Goal: Information Seeking & Learning: Learn about a topic

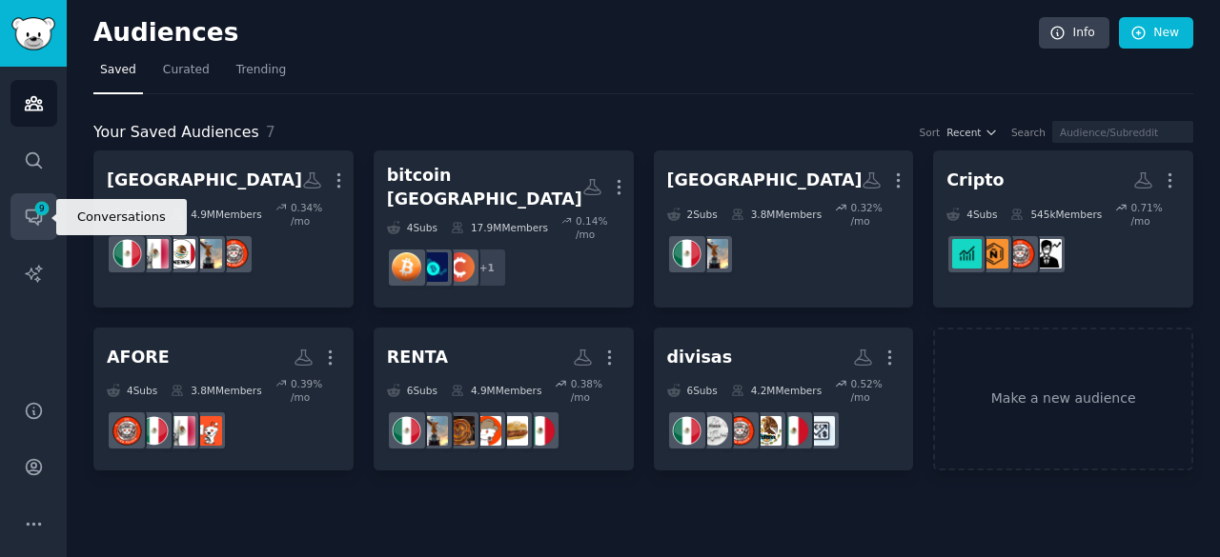
click at [38, 219] on icon "Sidebar" at bounding box center [34, 217] width 20 height 20
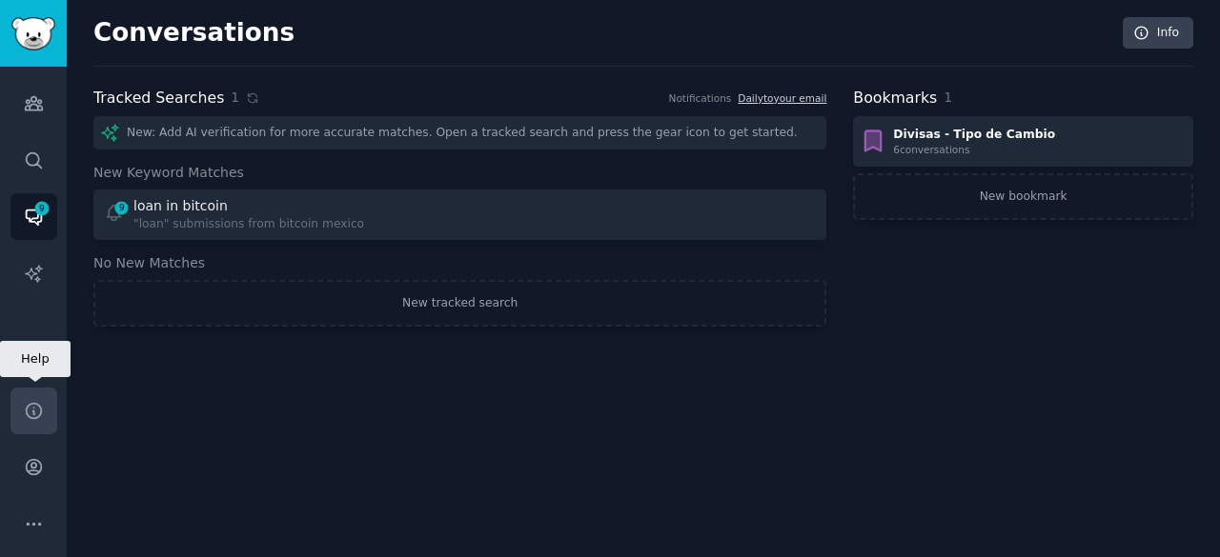
click at [29, 431] on link "Help" at bounding box center [33, 411] width 47 height 47
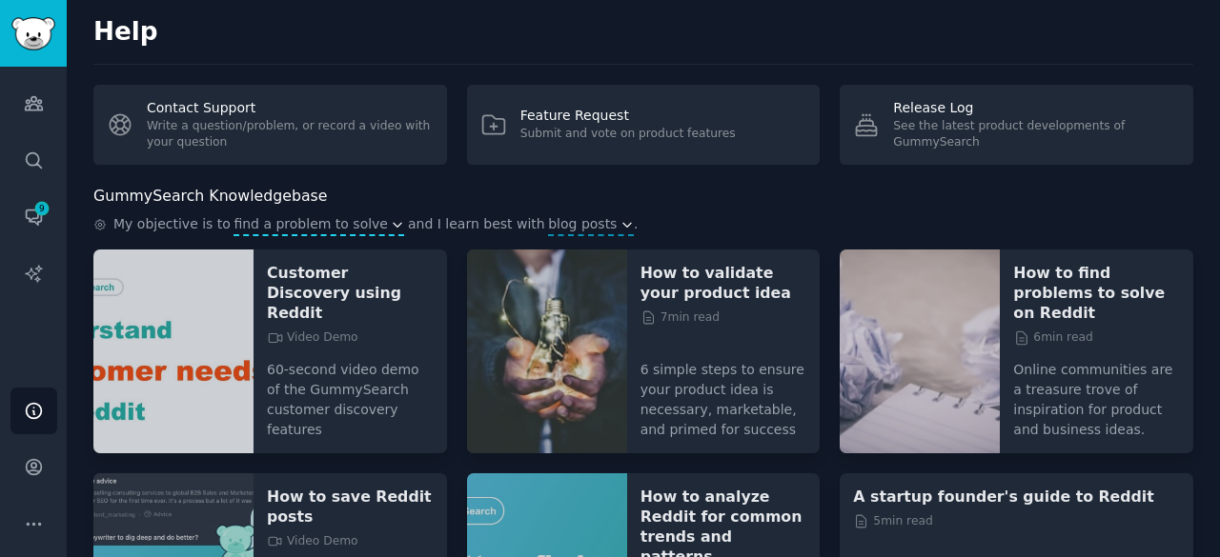
click at [282, 224] on span "find a problem to solve" at bounding box center [310, 224] width 154 height 20
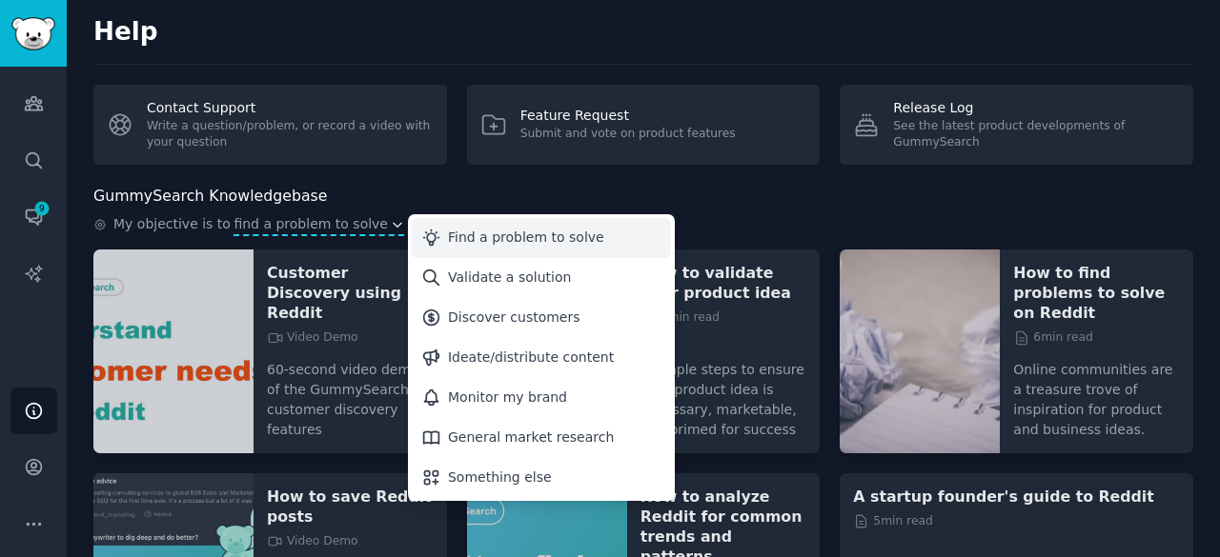
click at [464, 236] on div "Find a problem to solve" at bounding box center [526, 238] width 156 height 20
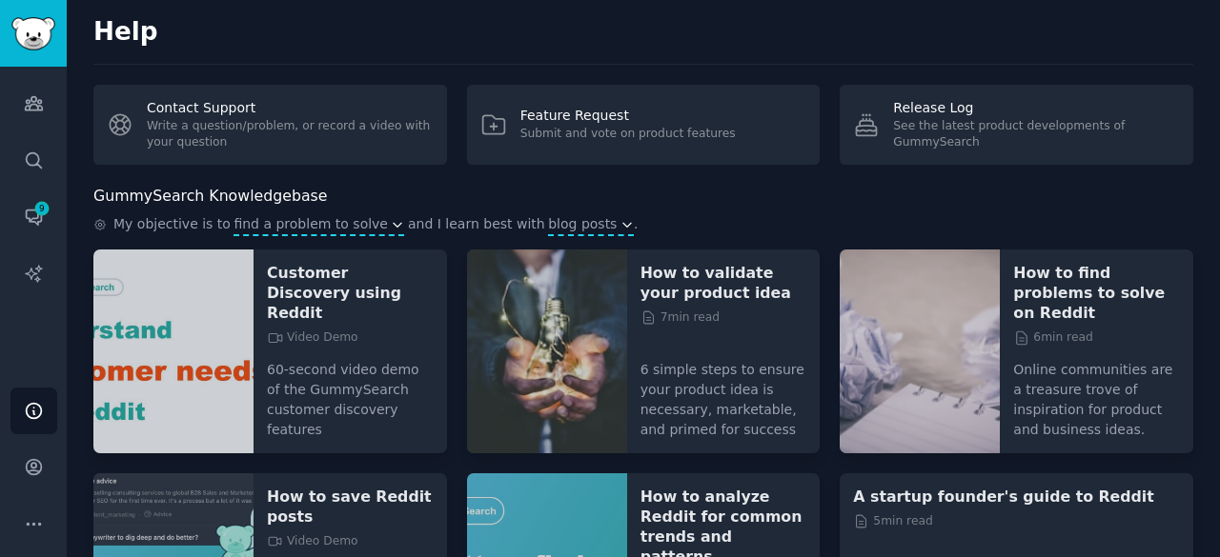
click at [548, 220] on span "blog posts" at bounding box center [582, 224] width 69 height 20
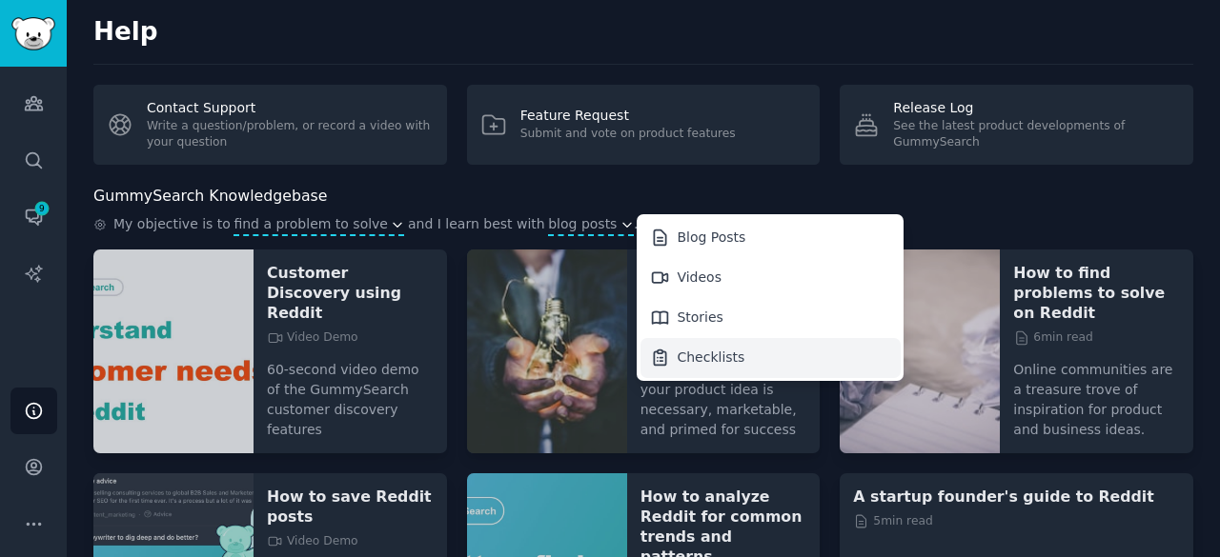
click at [677, 358] on div "Checklists" at bounding box center [711, 358] width 68 height 20
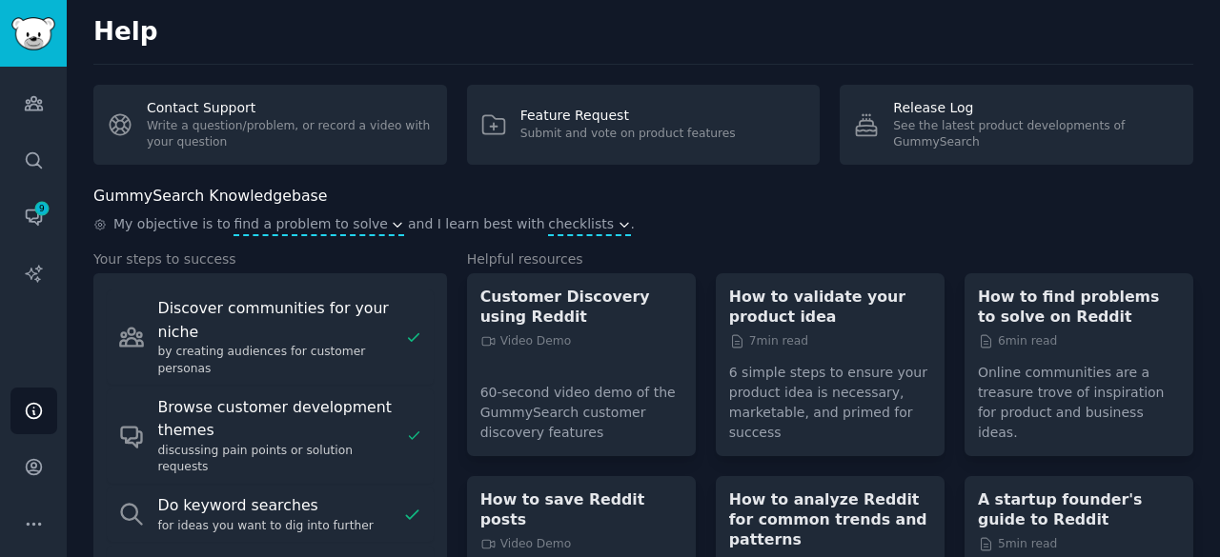
click at [548, 221] on span "checklists" at bounding box center [581, 224] width 66 height 20
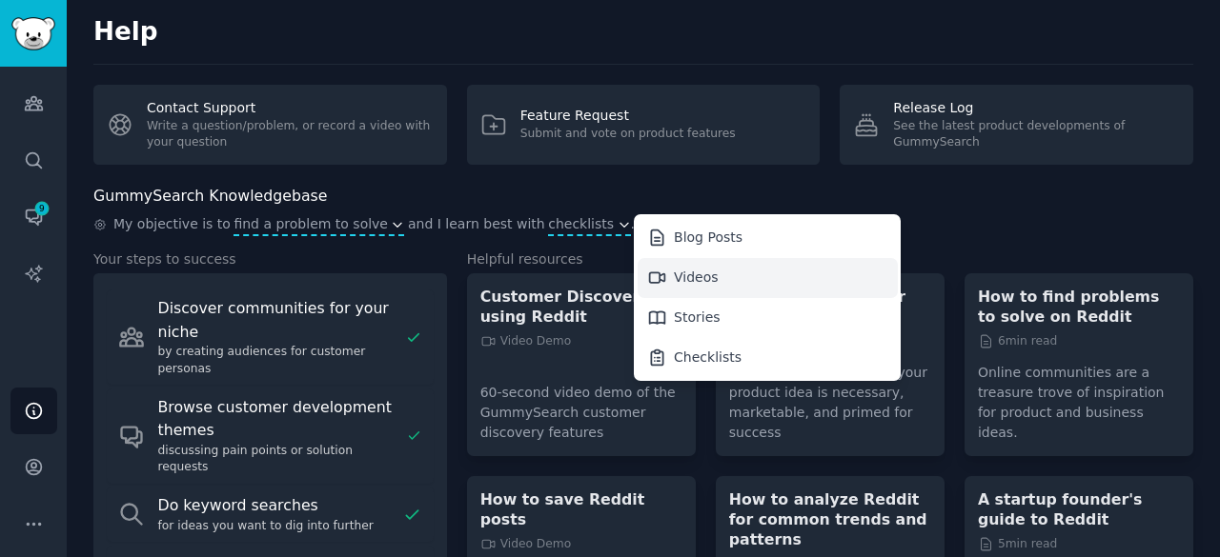
click at [663, 280] on div "Videos" at bounding box center [768, 278] width 260 height 40
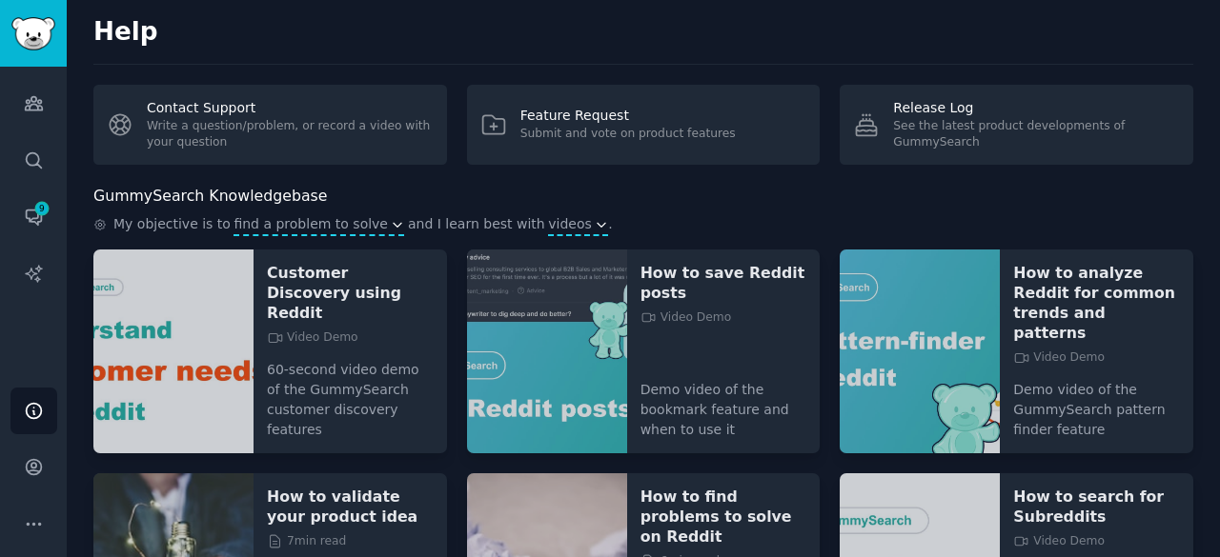
click at [595, 223] on icon "button" at bounding box center [601, 224] width 13 height 13
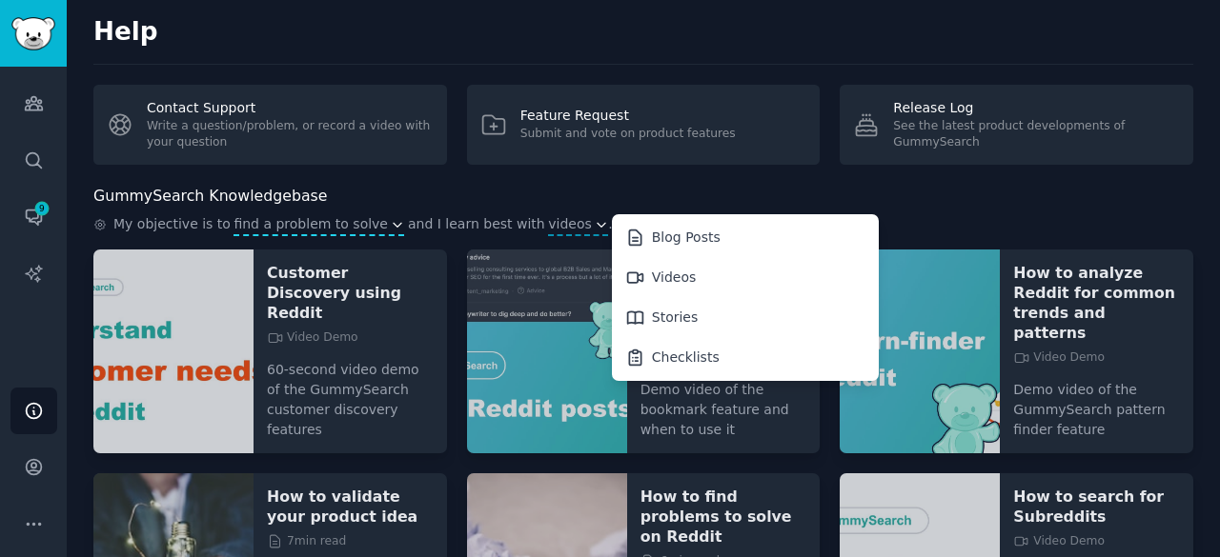
click at [593, 208] on div "GummySearch Knowledgebase My objective is to find a problem to solve and I lear…" at bounding box center [643, 211] width 1100 height 52
